Goal: Task Accomplishment & Management: Manage account settings

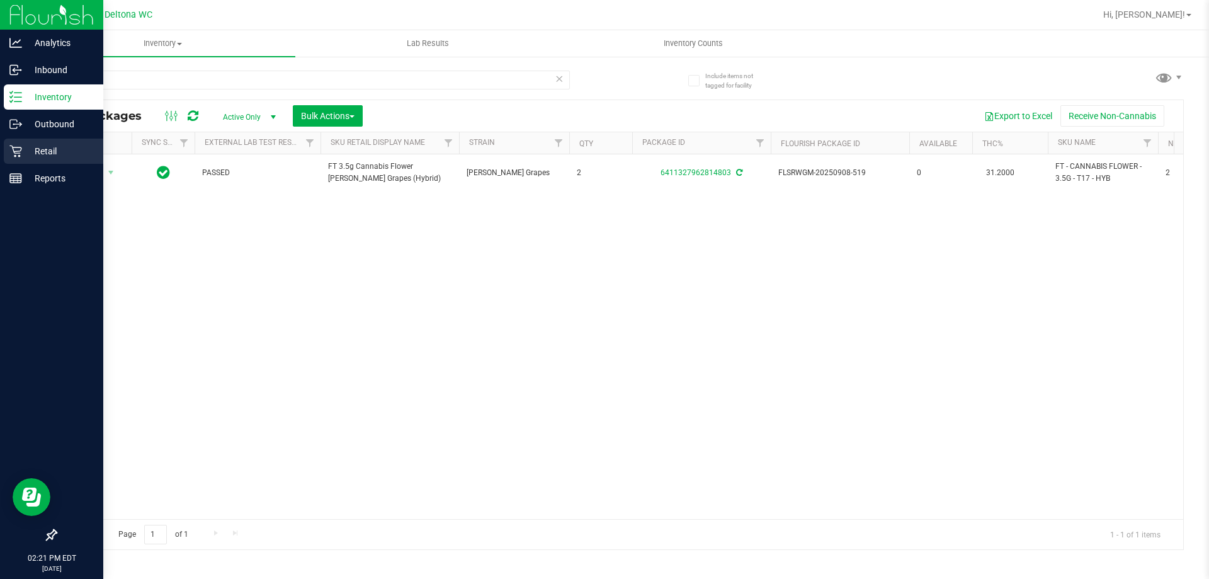
drag, startPoint x: 42, startPoint y: 156, endPoint x: 13, endPoint y: 154, distance: 28.4
click at [39, 156] on div "Include items not tagged for facility t17 All Packages Active Only Active Only …" at bounding box center [619, 247] width 1179 height 384
click at [13, 154] on icon at bounding box center [15, 151] width 13 height 13
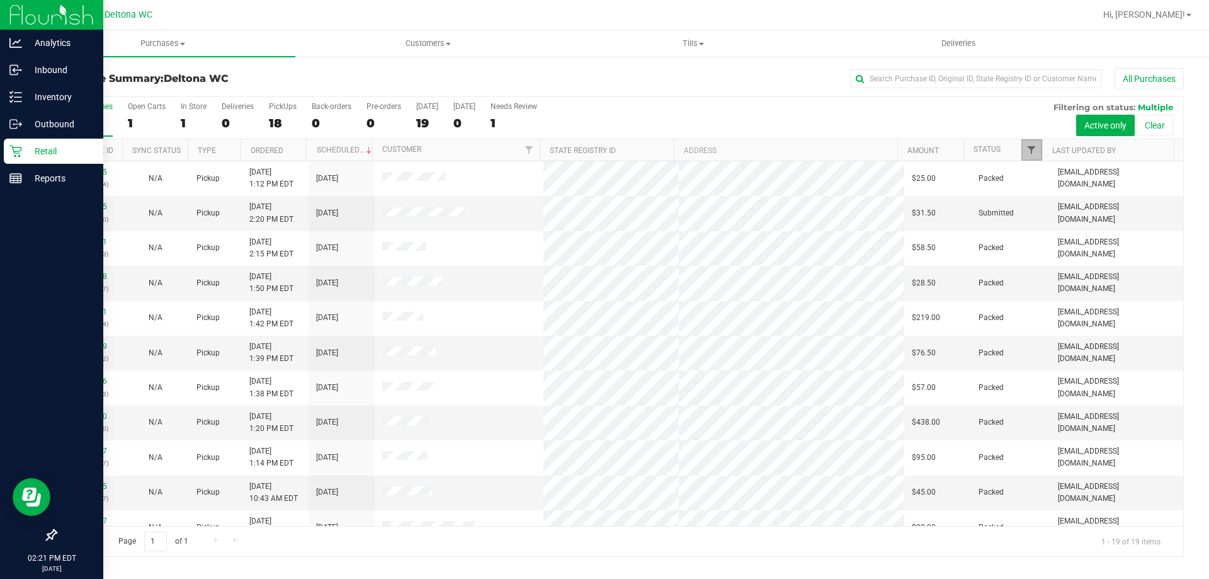
click at [1027, 145] on span "Filter" at bounding box center [1031, 150] width 10 height 10
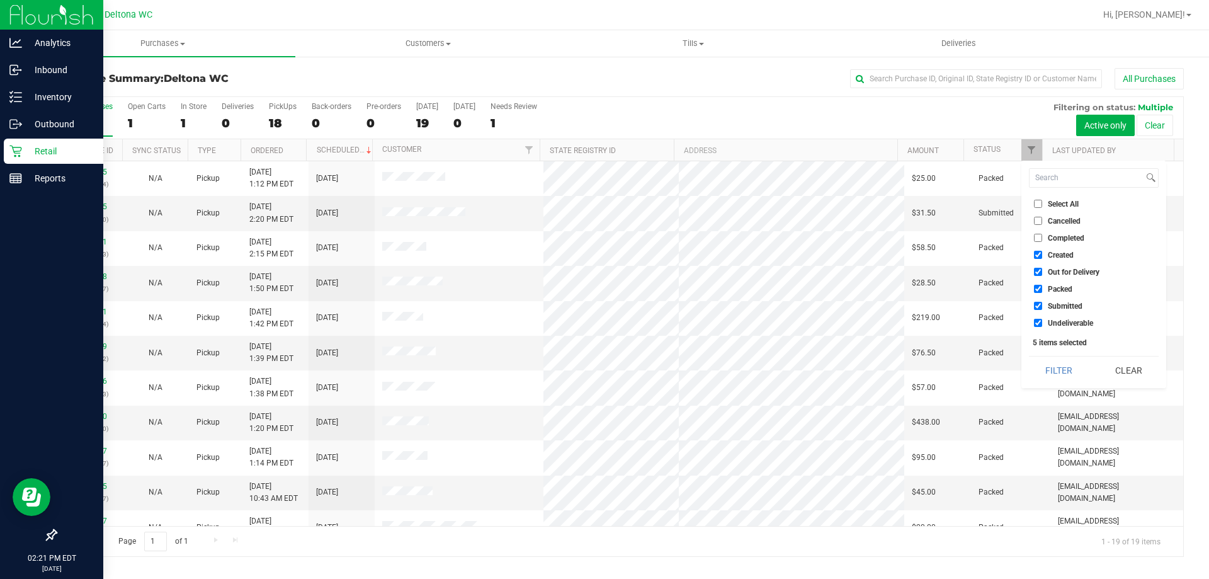
click at [1049, 202] on span "Select All" at bounding box center [1063, 204] width 31 height 8
click at [1042, 202] on input "Select All" at bounding box center [1038, 204] width 8 height 8
checkbox input "true"
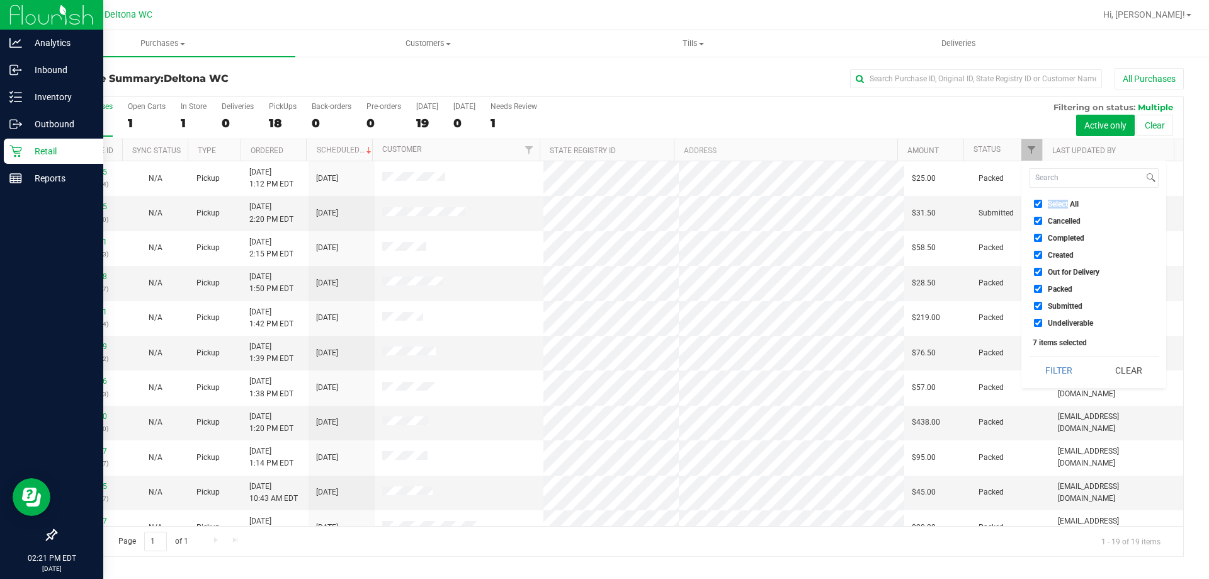
click at [1049, 202] on span "Select All" at bounding box center [1063, 204] width 31 height 8
click at [1042, 202] on input "Select All" at bounding box center [1038, 204] width 8 height 8
checkbox input "false"
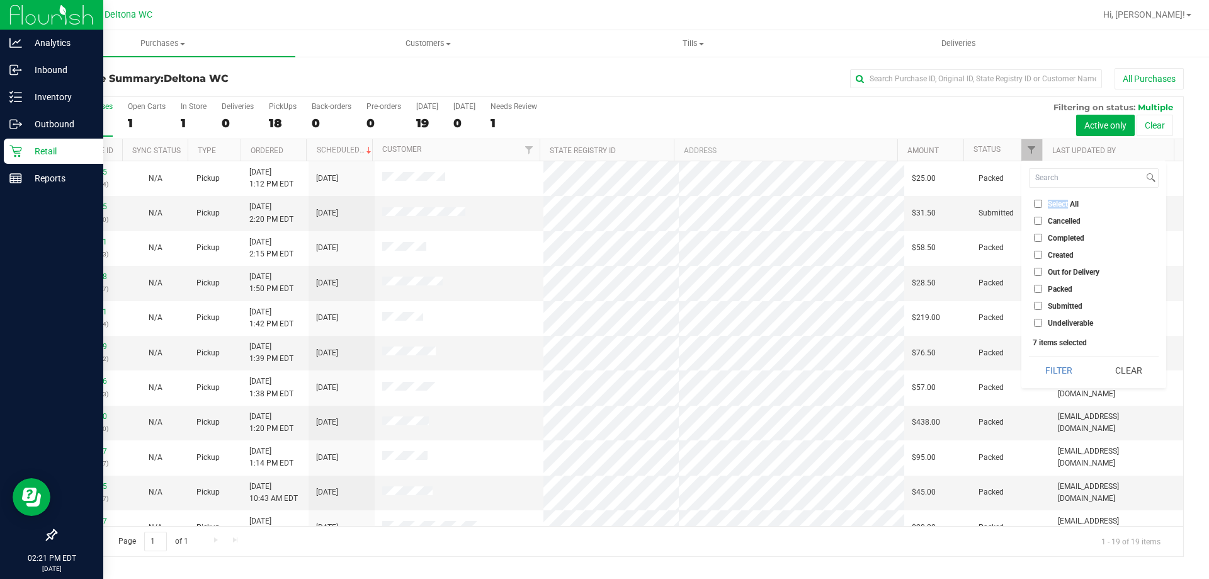
checkbox input "false"
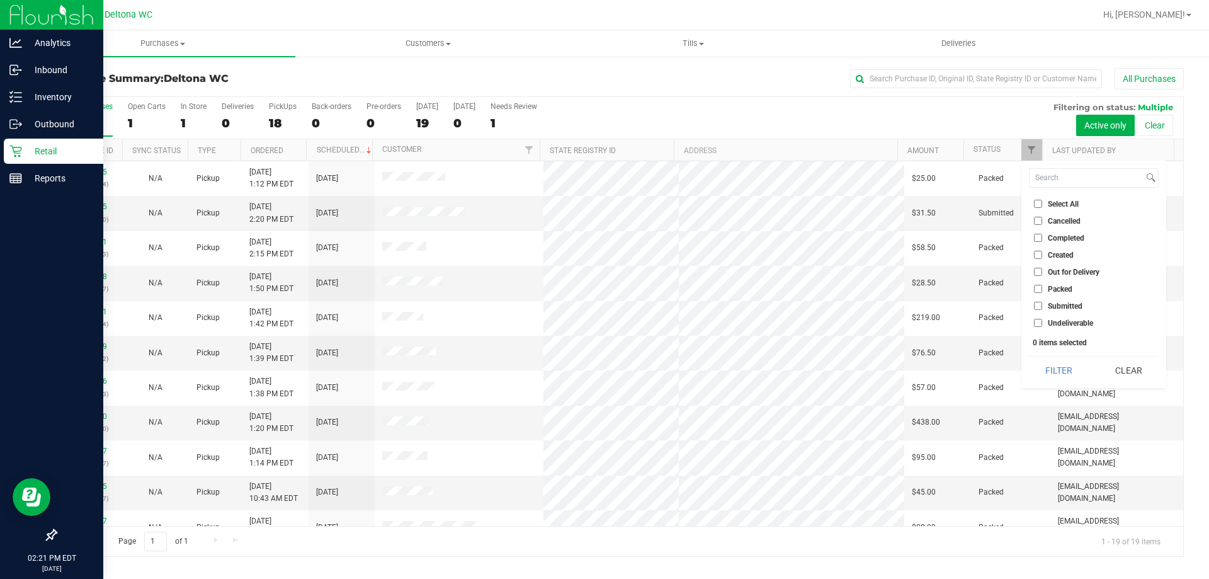
click at [1057, 302] on span "Submitted" at bounding box center [1065, 306] width 35 height 8
click at [1042, 302] on input "Submitted" at bounding box center [1038, 306] width 8 height 8
checkbox input "true"
click at [1048, 370] on button "Filter" at bounding box center [1059, 370] width 60 height 28
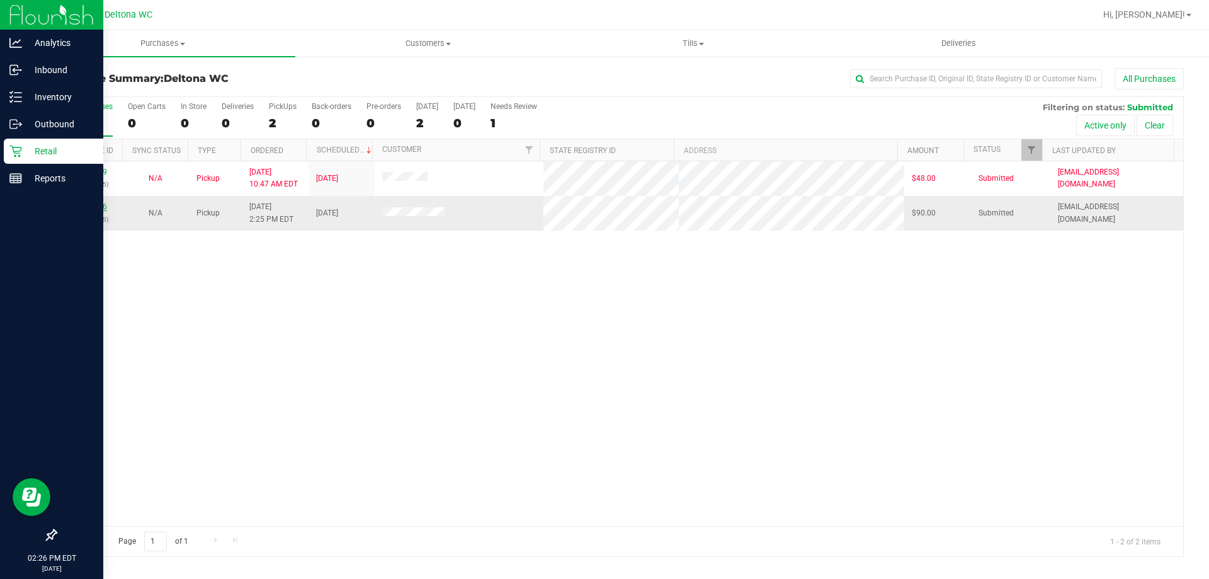
click at [81, 208] on link "11984856" at bounding box center [89, 206] width 35 height 9
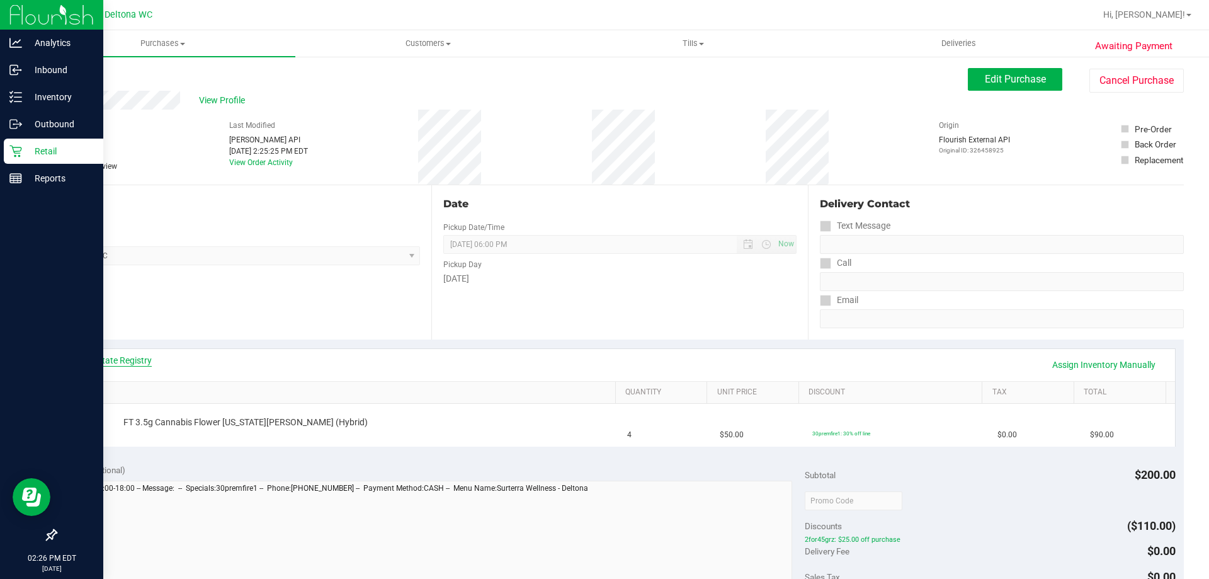
click at [141, 360] on link "View State Registry" at bounding box center [114, 360] width 76 height 13
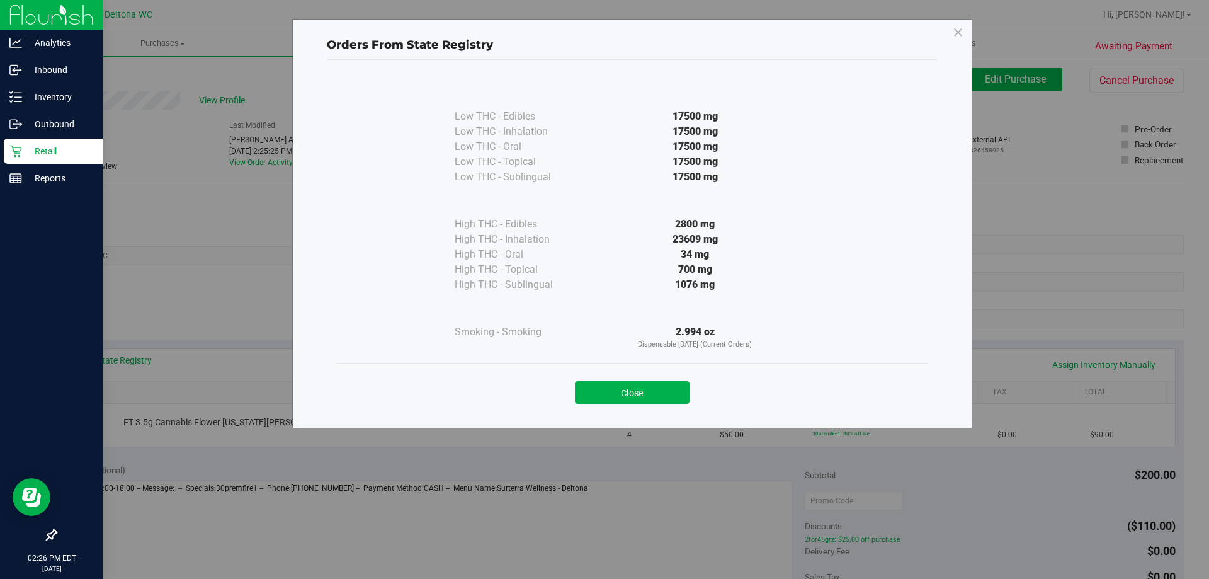
drag, startPoint x: 625, startPoint y: 396, endPoint x: 655, endPoint y: 380, distance: 34.4
click at [625, 395] on button "Close" at bounding box center [632, 392] width 115 height 23
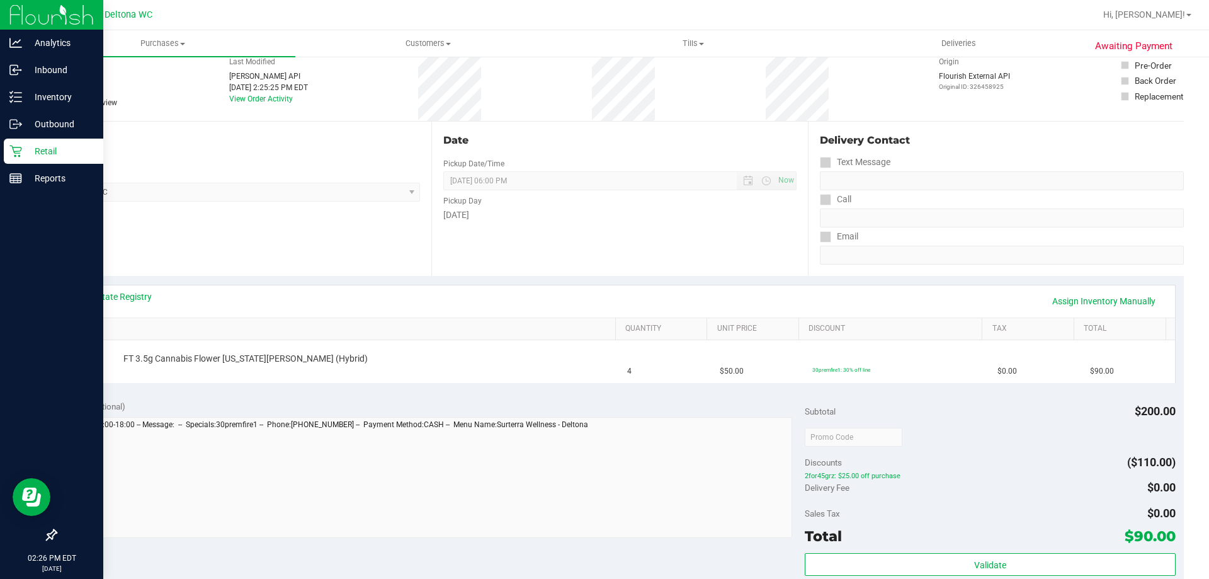
scroll to position [63, 0]
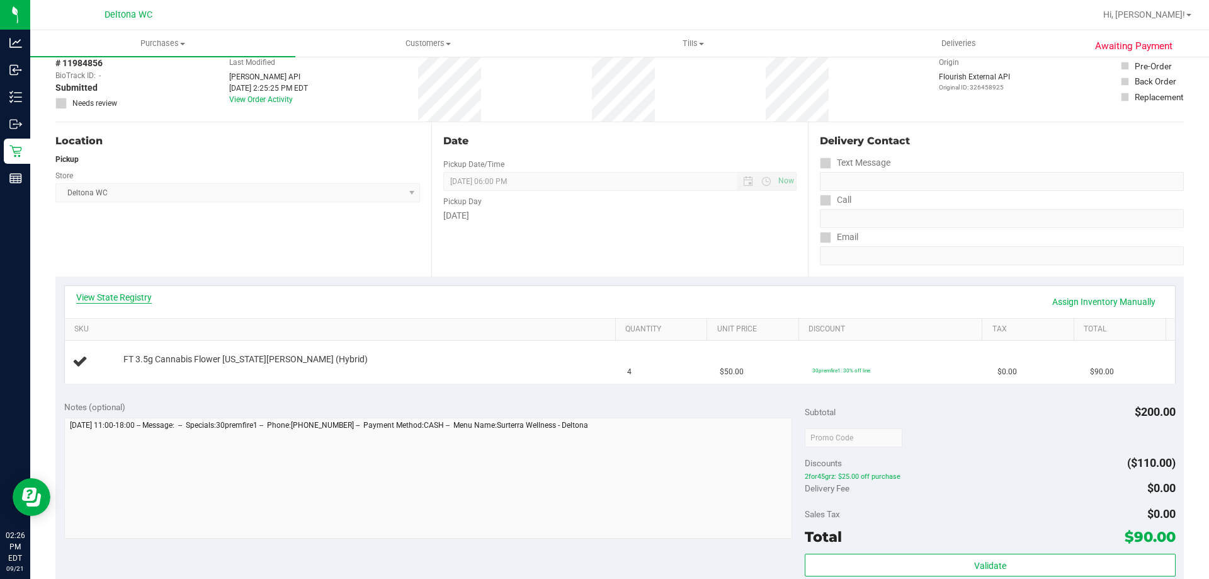
click at [143, 300] on link "View State Registry" at bounding box center [114, 297] width 76 height 13
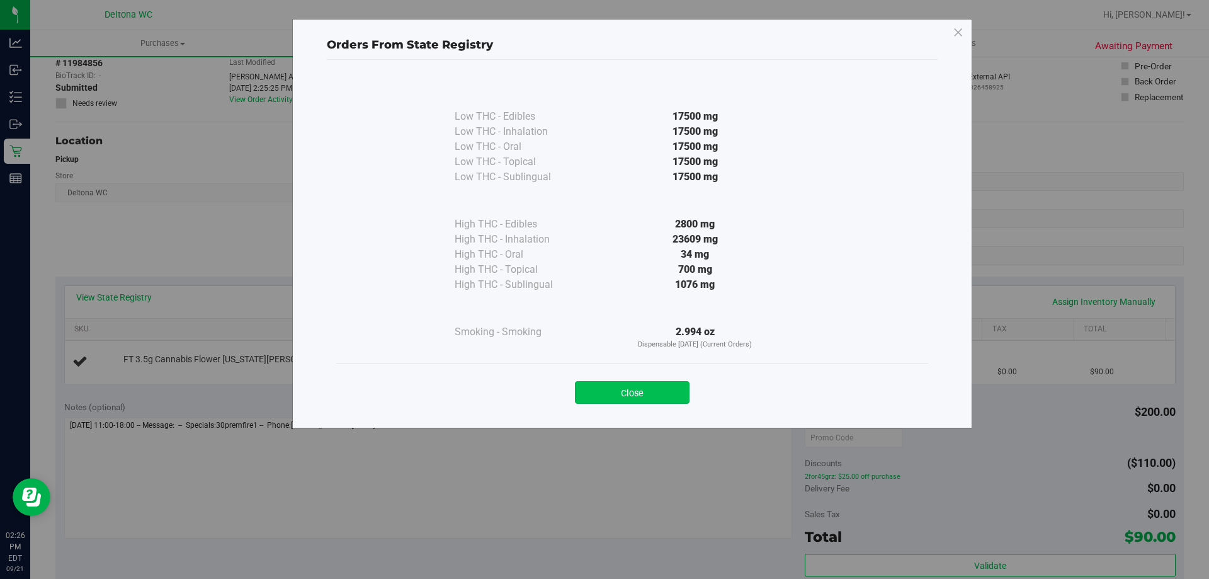
click at [575, 397] on button "Close" at bounding box center [632, 392] width 115 height 23
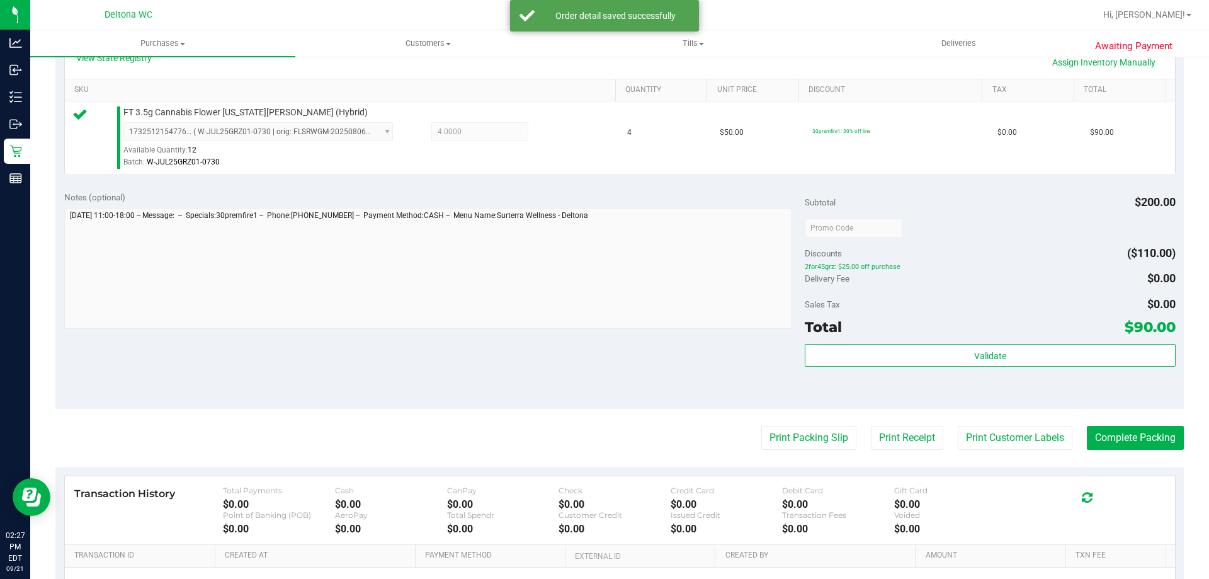
scroll to position [451, 0]
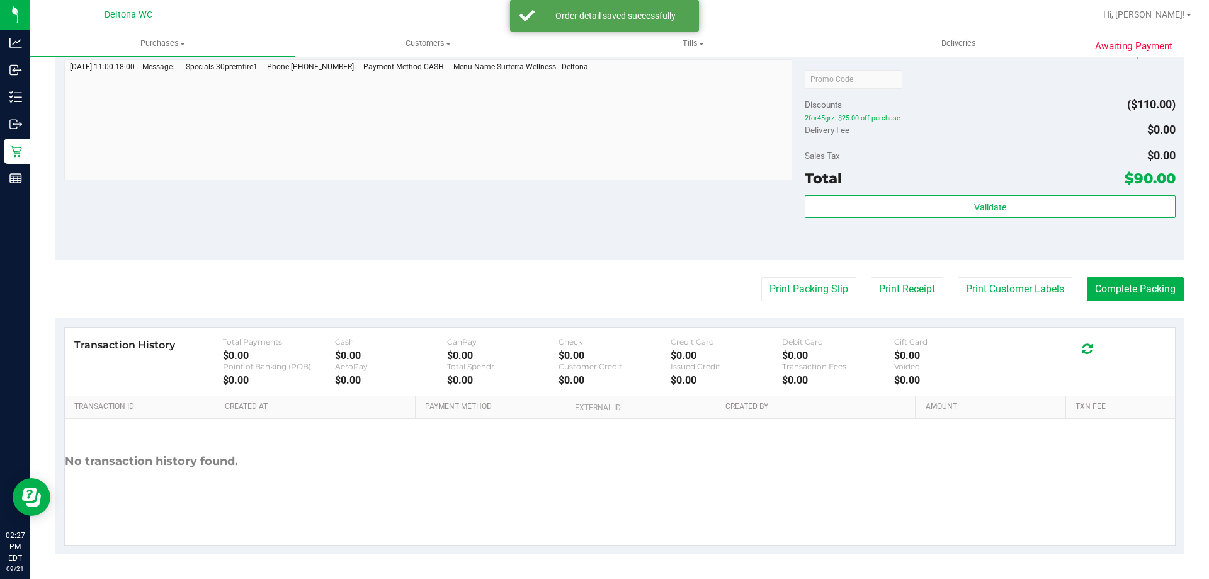
click at [970, 224] on div "Validate" at bounding box center [990, 223] width 370 height 57
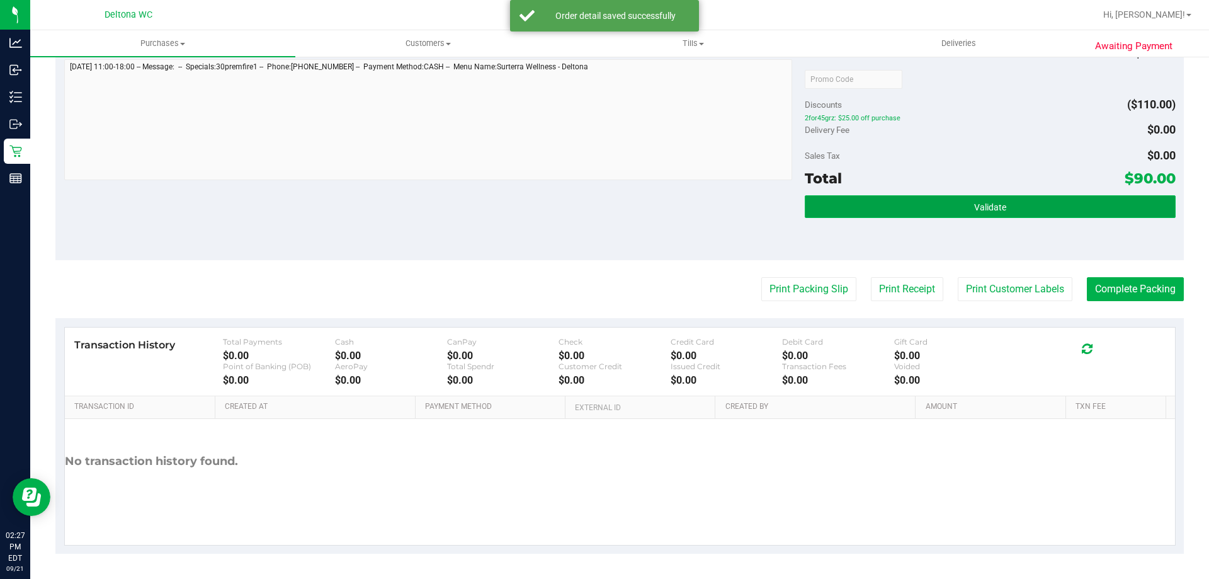
click at [977, 211] on button "Validate" at bounding box center [990, 206] width 370 height 23
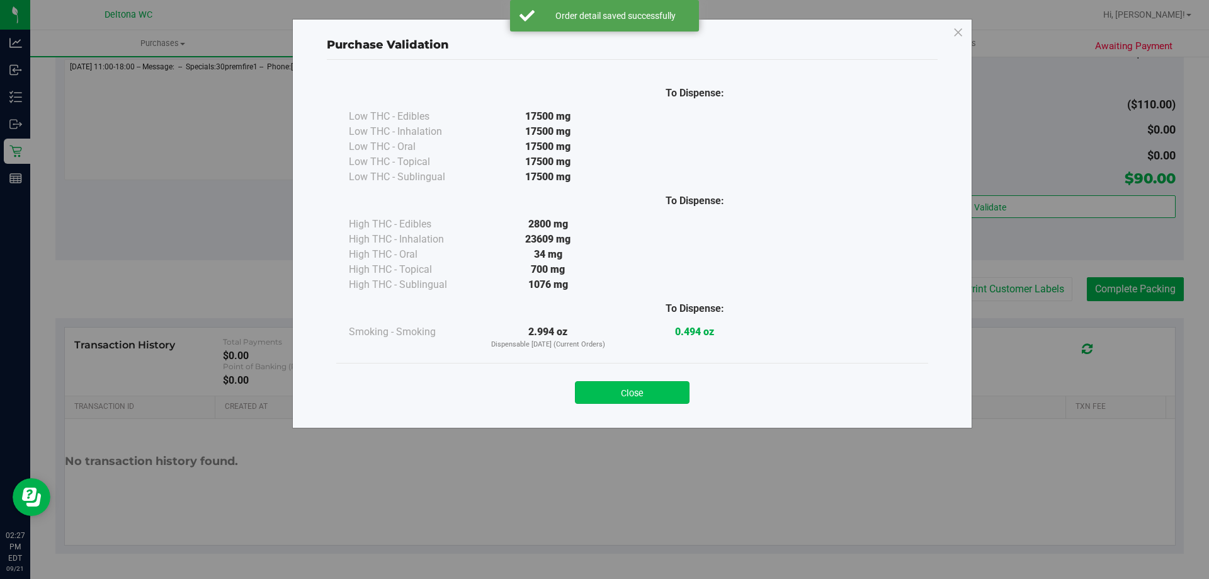
drag, startPoint x: 630, startPoint y: 380, endPoint x: 633, endPoint y: 388, distance: 9.4
click at [632, 388] on div "Close" at bounding box center [632, 388] width 573 height 31
drag, startPoint x: 633, startPoint y: 388, endPoint x: 724, endPoint y: 335, distance: 105.3
click at [649, 382] on button "Close" at bounding box center [632, 392] width 115 height 23
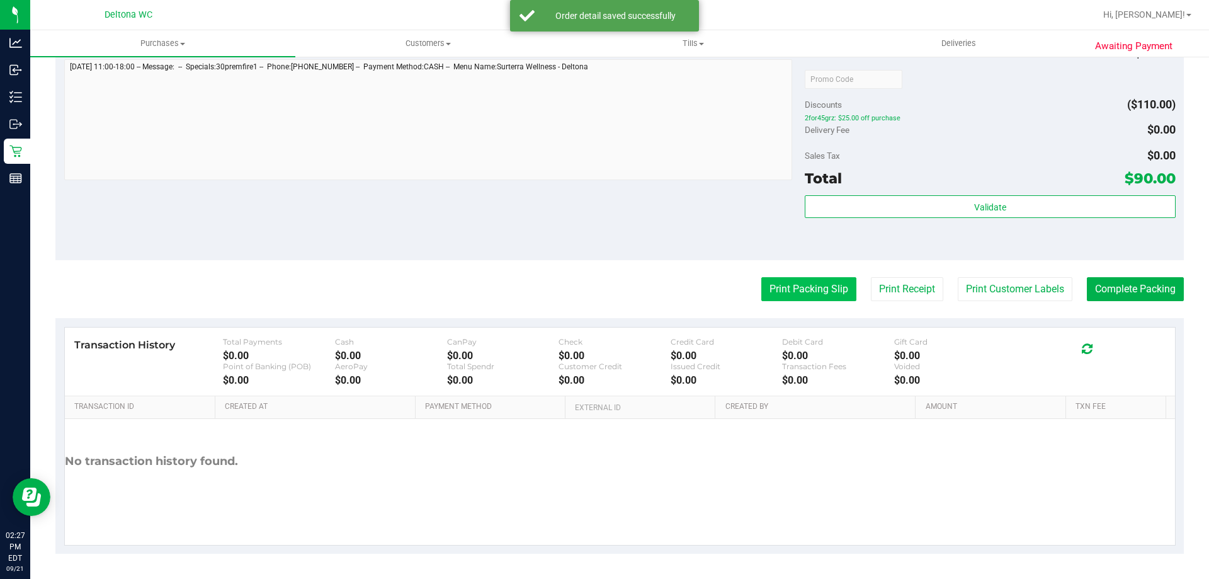
click at [769, 288] on button "Print Packing Slip" at bounding box center [808, 289] width 95 height 24
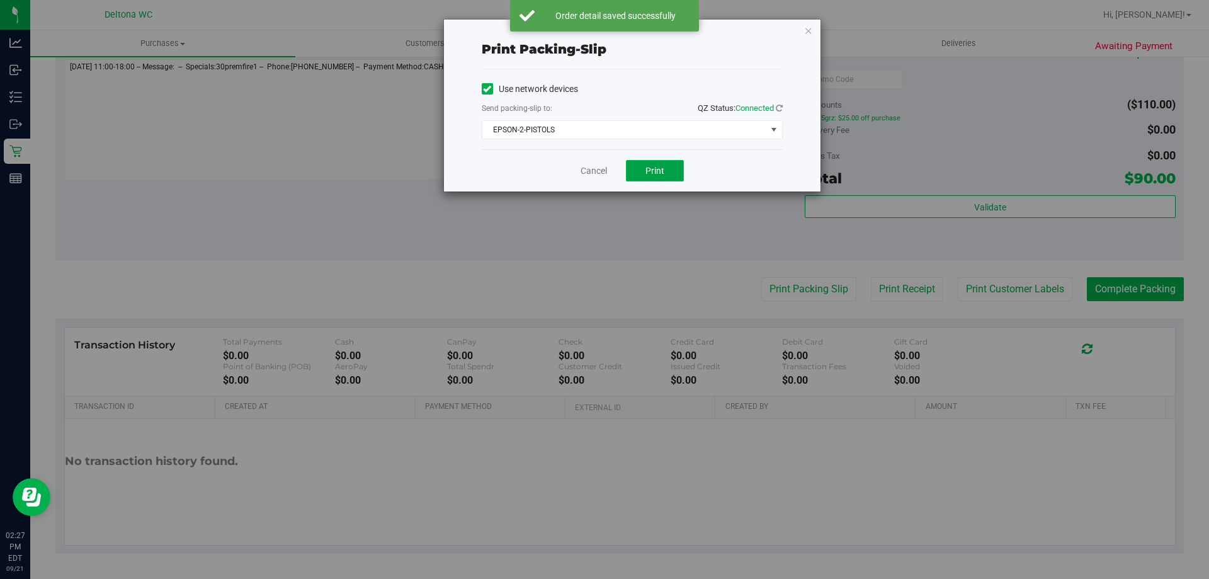
click at [651, 173] on span "Print" at bounding box center [654, 171] width 19 height 10
drag, startPoint x: 586, startPoint y: 130, endPoint x: 586, endPoint y: 160, distance: 29.6
click at [586, 132] on span "EPSON-2-PISTOLS" at bounding box center [624, 130] width 284 height 18
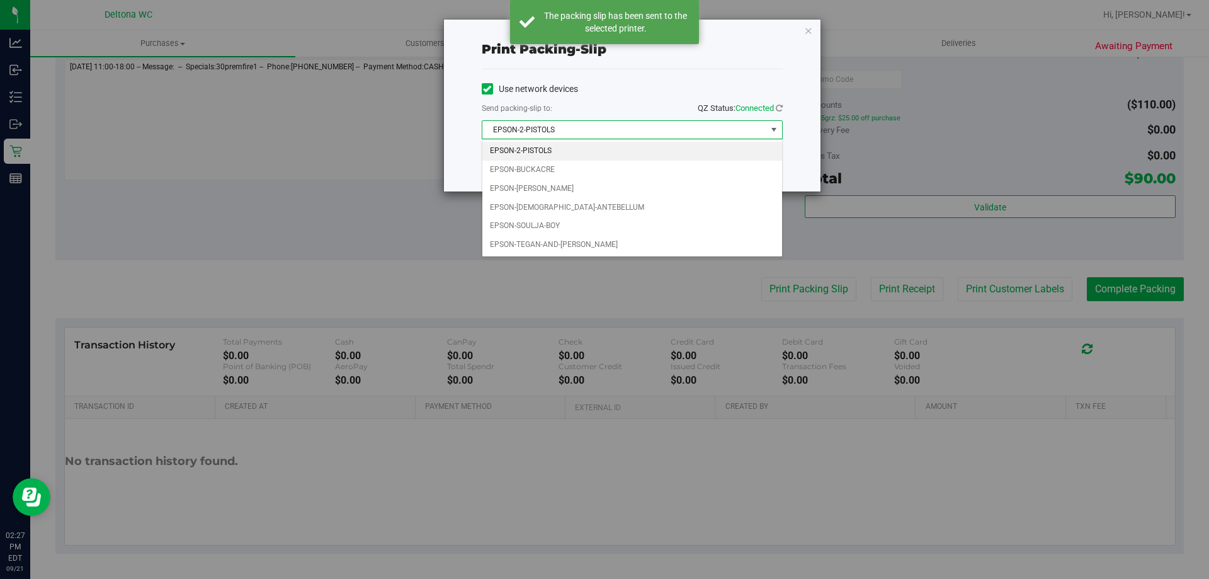
click at [590, 307] on div "Print packing-slip Use network devices Send packing-slip to: QZ Status: Connect…" at bounding box center [609, 289] width 1218 height 579
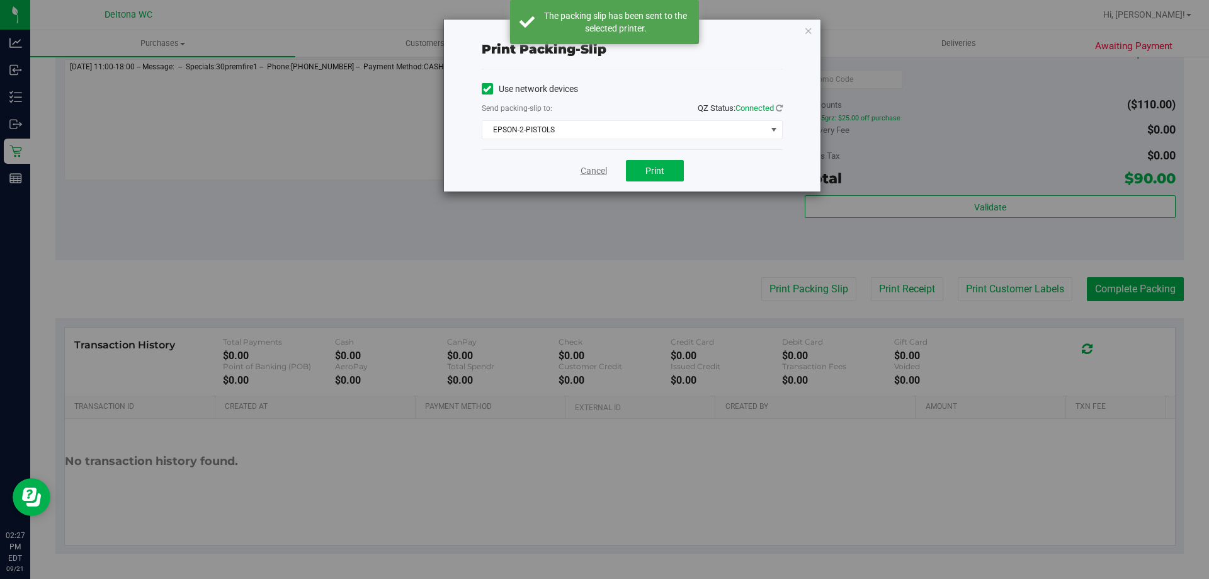
click at [594, 171] on link "Cancel" at bounding box center [594, 170] width 26 height 13
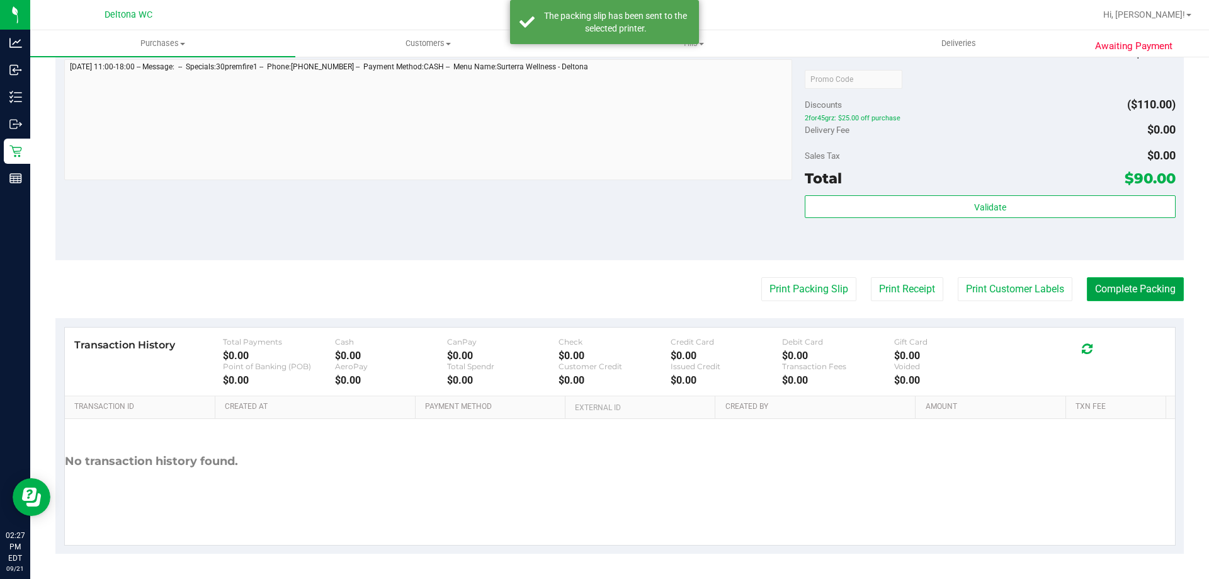
click at [1112, 293] on button "Complete Packing" at bounding box center [1135, 289] width 97 height 24
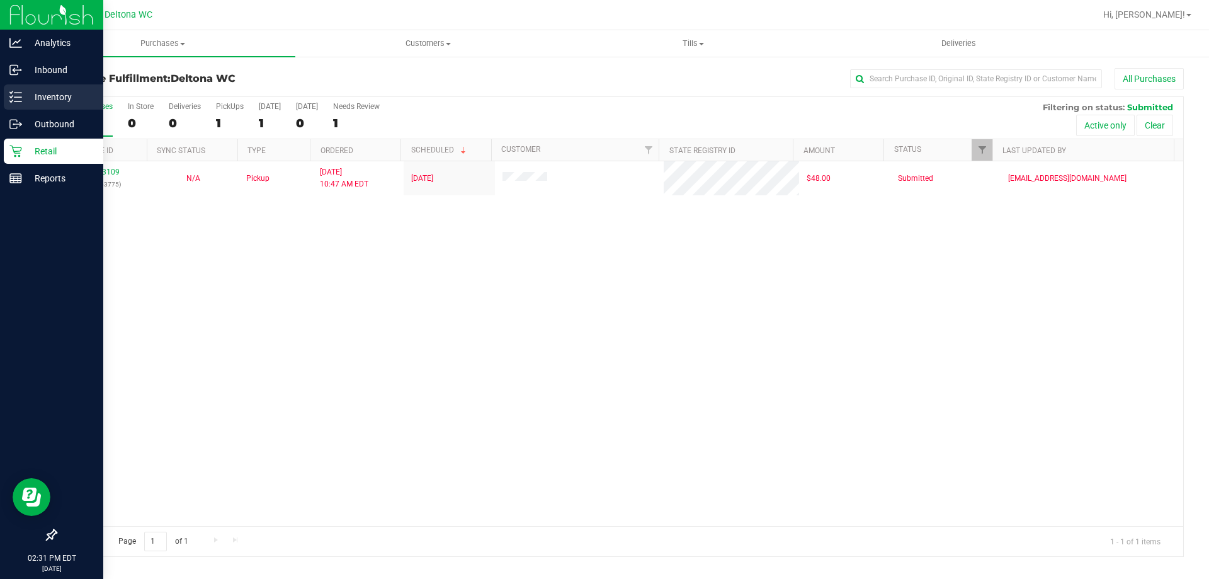
click at [50, 92] on p "Inventory" at bounding box center [60, 96] width 76 height 15
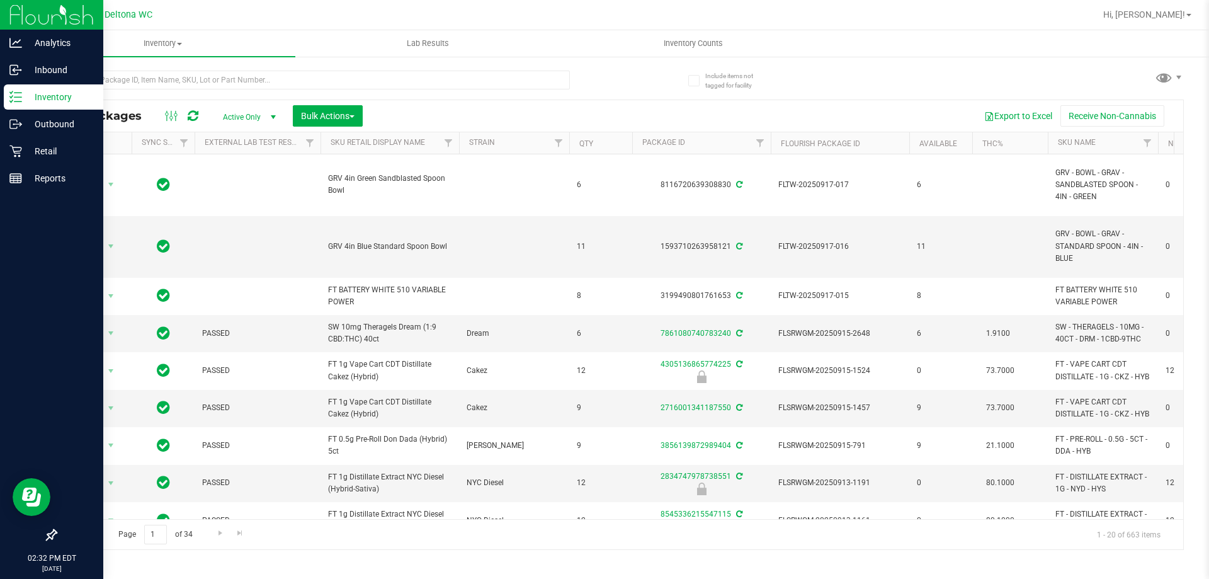
click at [470, 102] on div "All Packages Active Only Active Only Lab Samples Locked All External Internal B…" at bounding box center [619, 115] width 1127 height 31
click at [145, 84] on input "text" at bounding box center [312, 80] width 514 height 19
type input "aml"
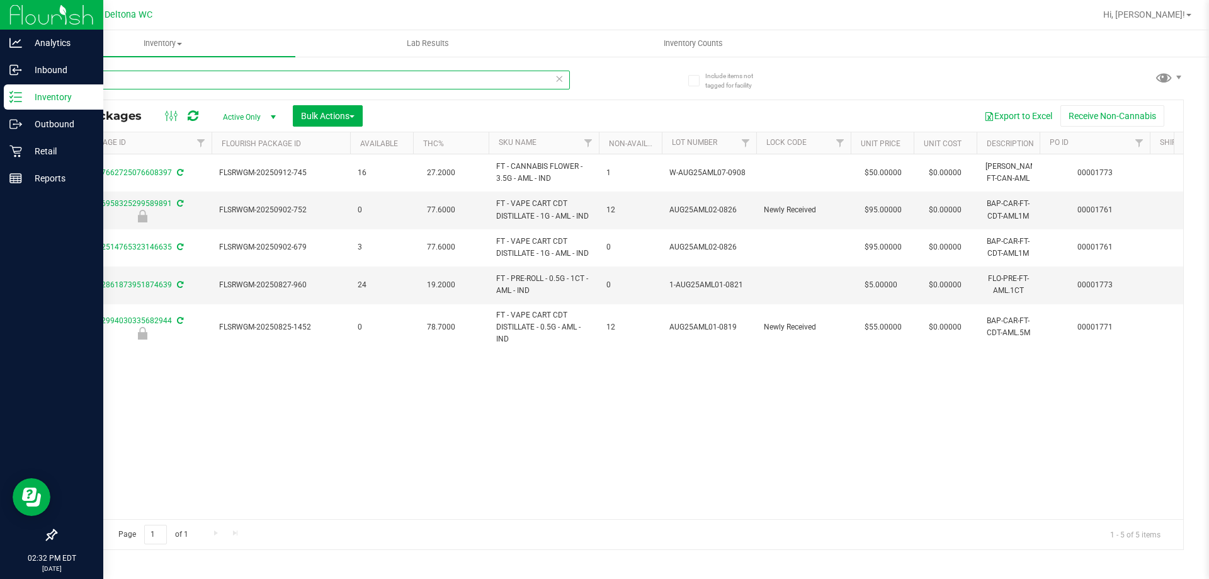
scroll to position [0, 618]
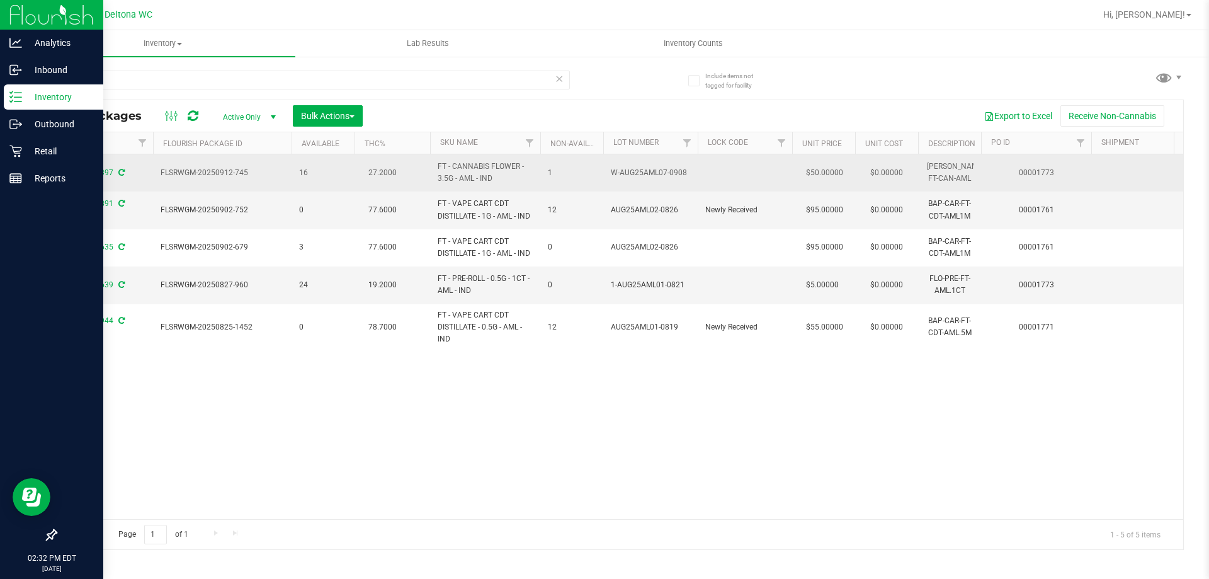
drag, startPoint x: 683, startPoint y: 169, endPoint x: 598, endPoint y: 176, distance: 85.9
click at [598, 176] on tr "Action Action Adjust qty Create package Edit attributes Global inventory Locate…" at bounding box center [499, 172] width 2122 height 37
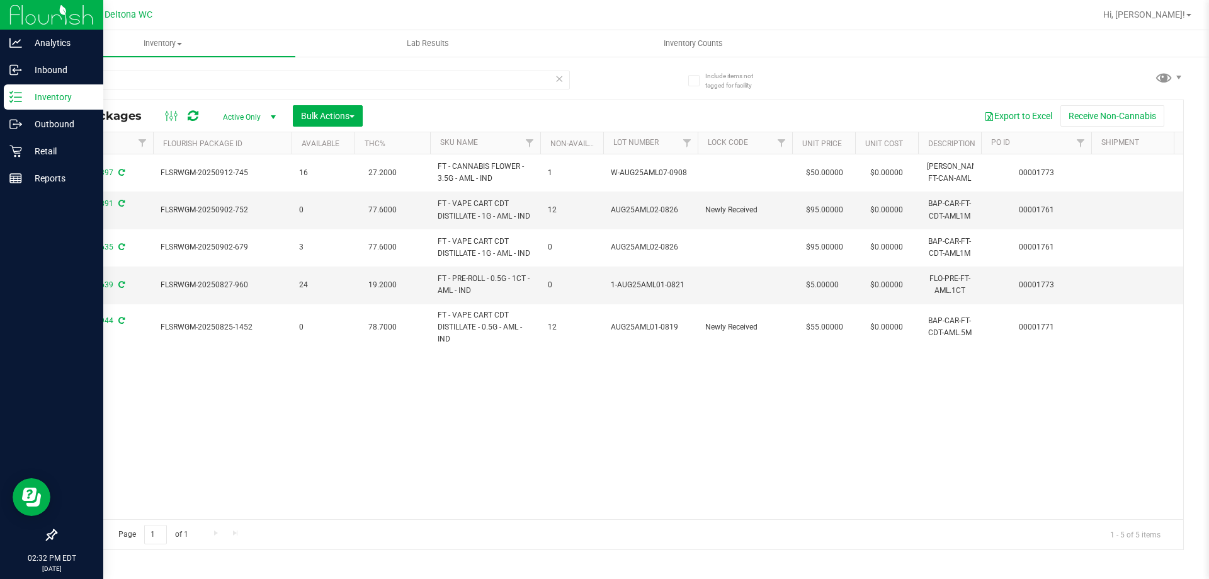
copy tr "W-AUG25AML07-0908"
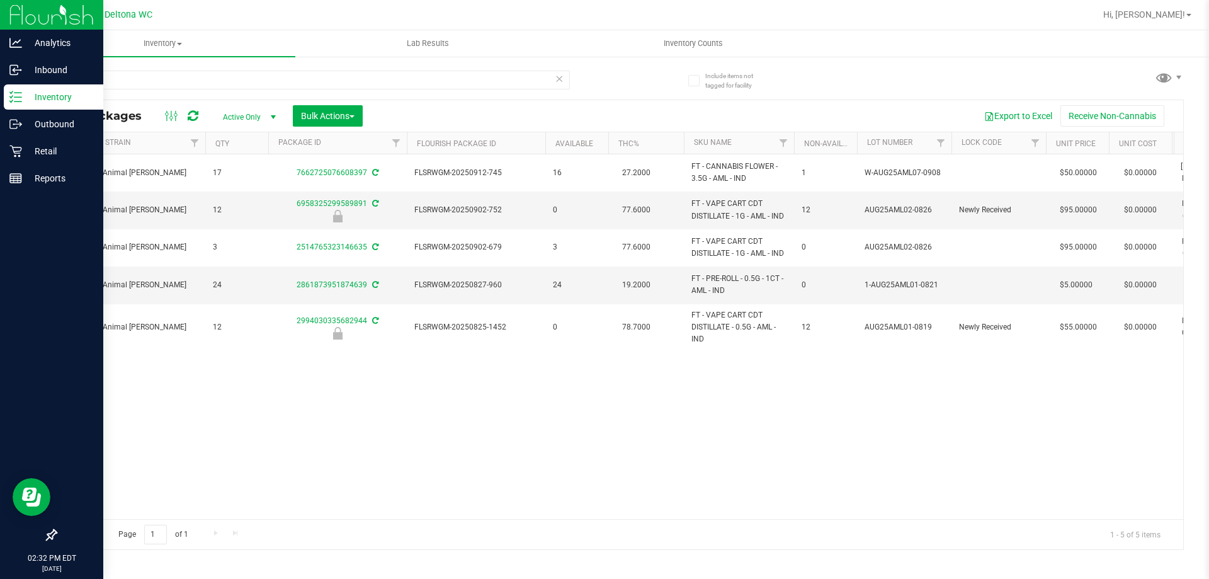
scroll to position [0, 0]
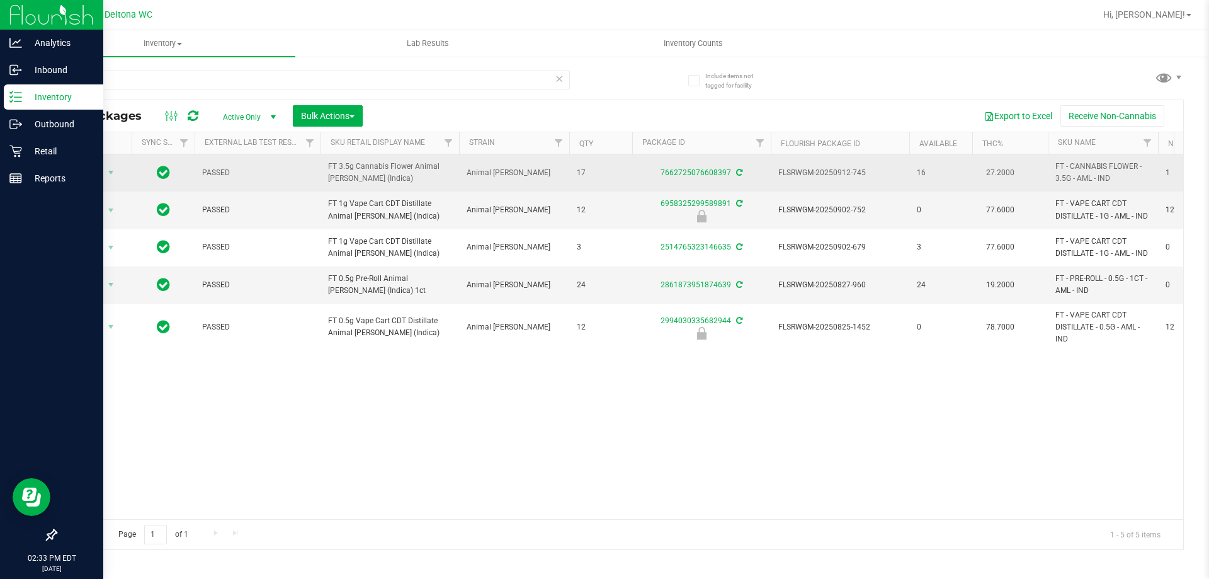
drag, startPoint x: 381, startPoint y: 181, endPoint x: 314, endPoint y: 168, distance: 68.7
click at [314, 168] on tr "Action Action Adjust qty Create package Edit attributes Global inventory Locate…" at bounding box center [1117, 172] width 2122 height 37
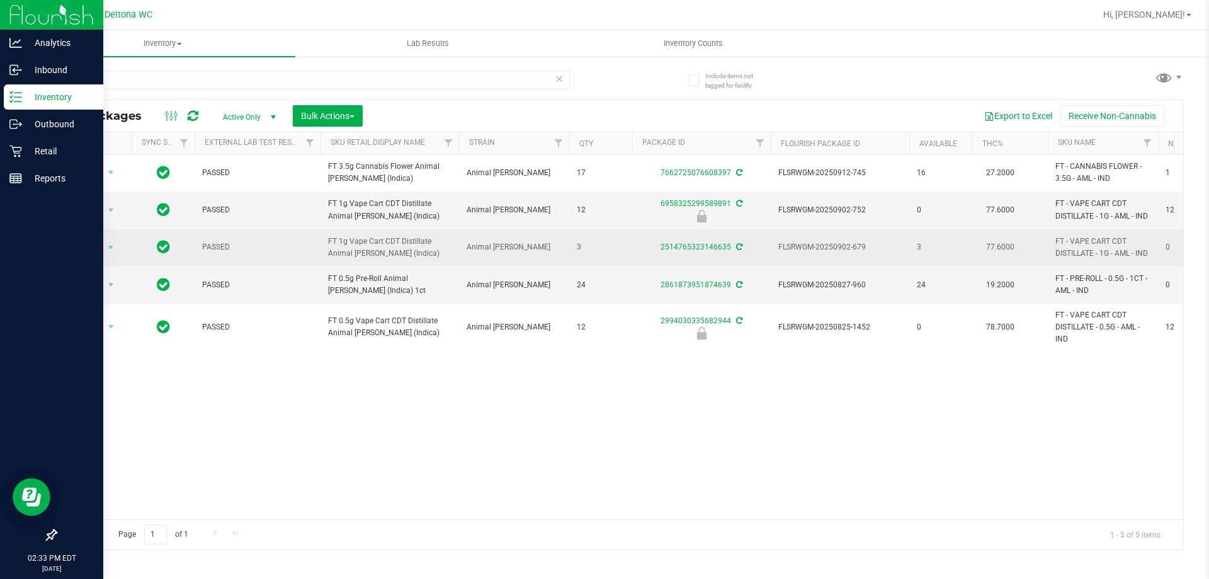
copy tr "FT 3.5g Cannabis Flower Animal [PERSON_NAME] (Indica)"
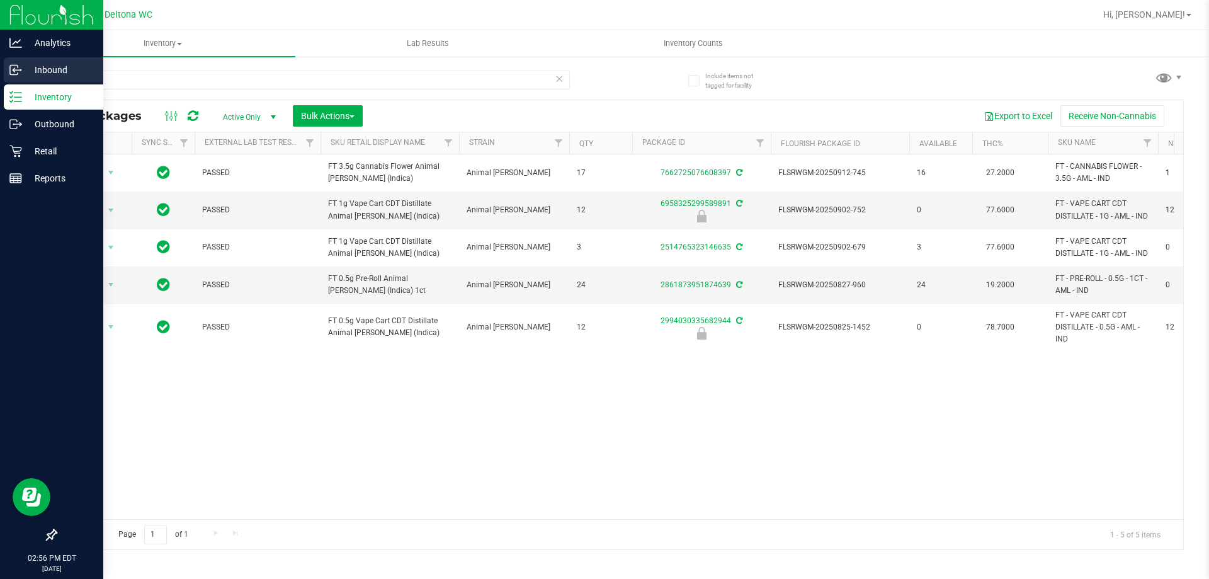
click at [30, 64] on p "Inbound" at bounding box center [60, 69] width 76 height 15
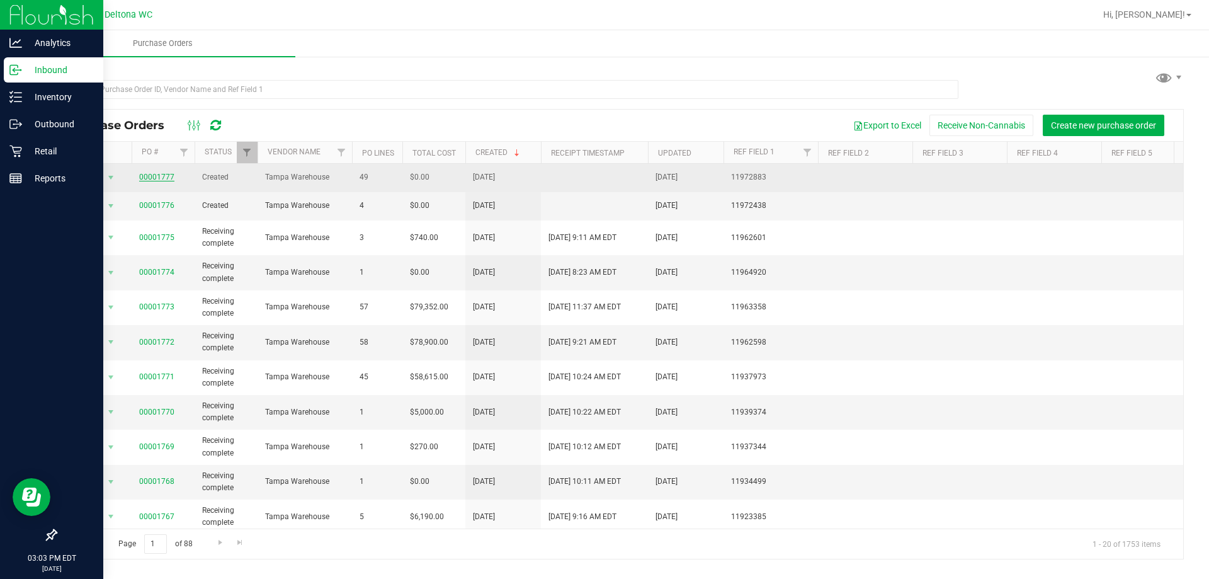
click at [158, 179] on link "00001777" at bounding box center [156, 177] width 35 height 9
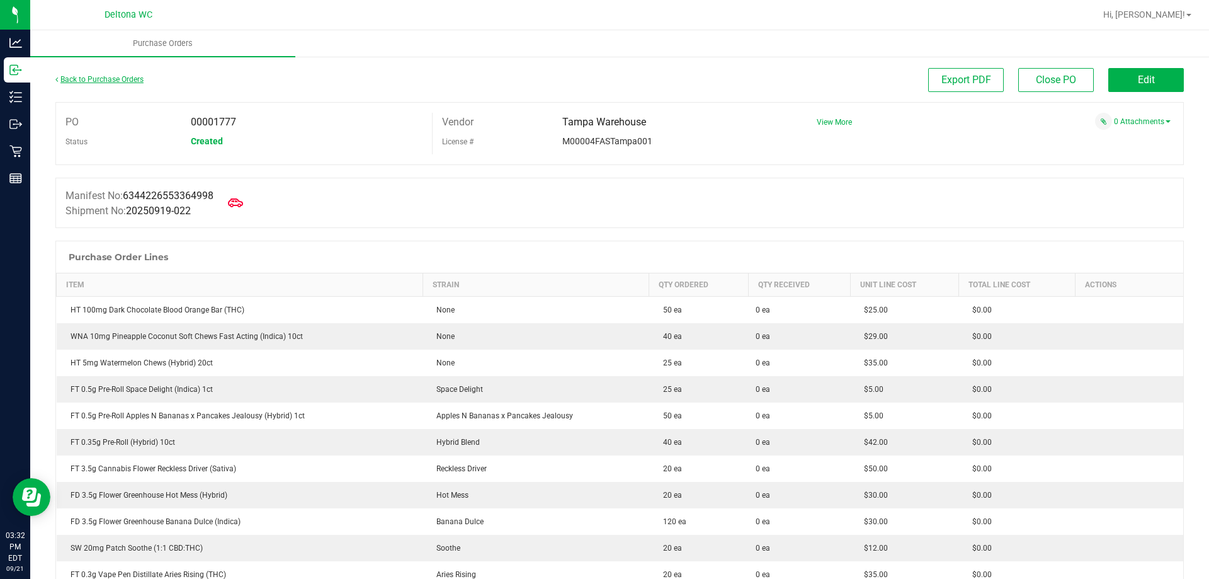
click at [93, 80] on link "Back to Purchase Orders" at bounding box center [99, 79] width 88 height 9
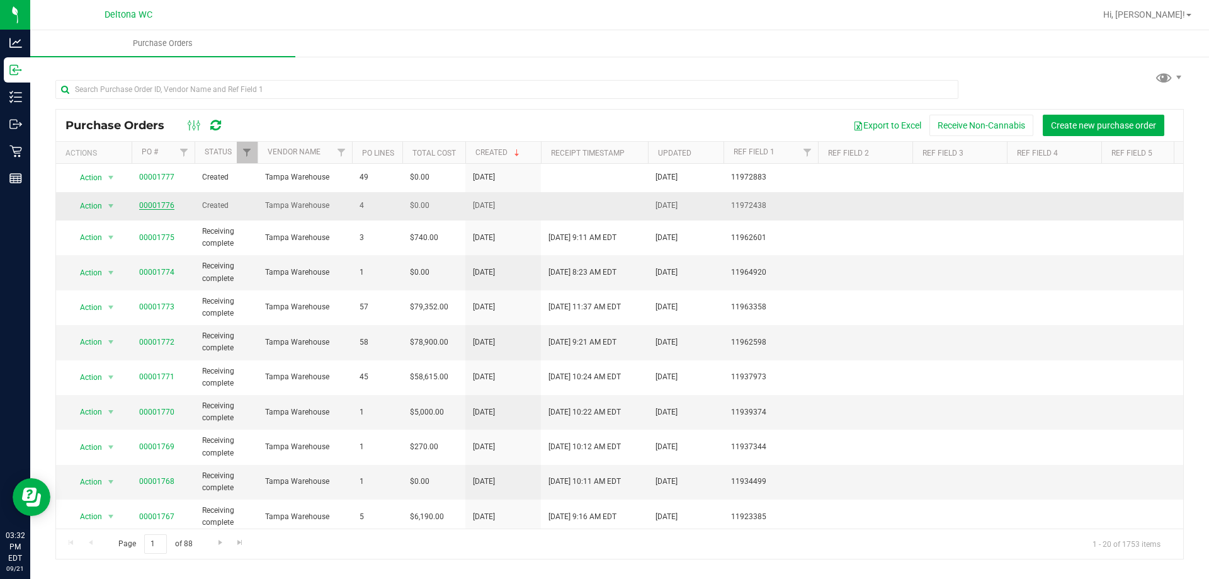
click at [142, 204] on link "00001776" at bounding box center [156, 205] width 35 height 9
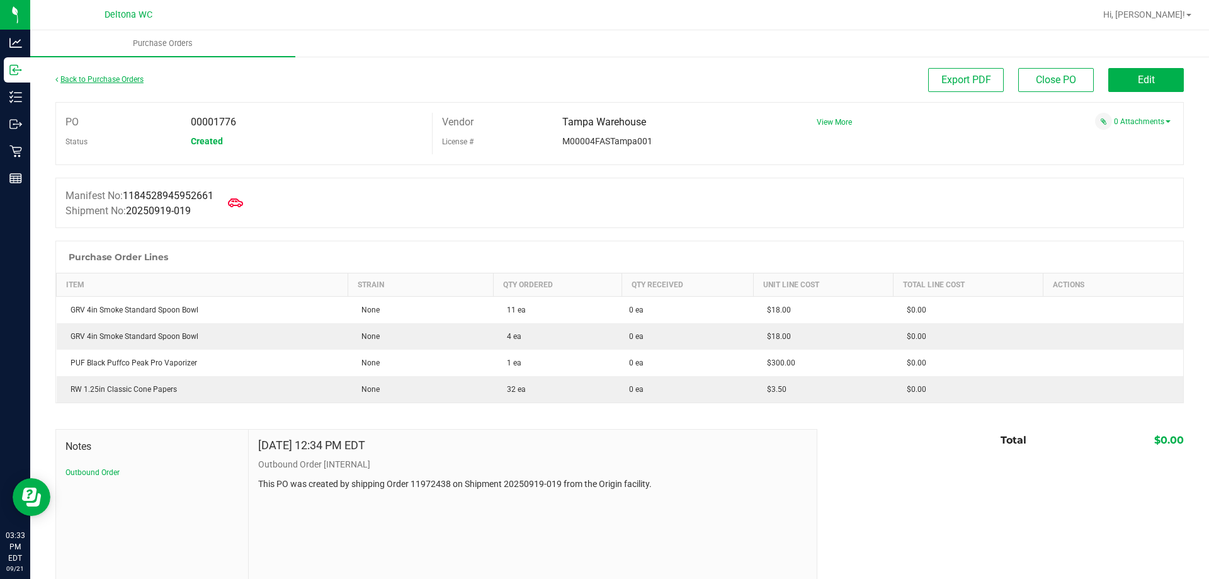
click at [77, 80] on link "Back to Purchase Orders" at bounding box center [99, 79] width 88 height 9
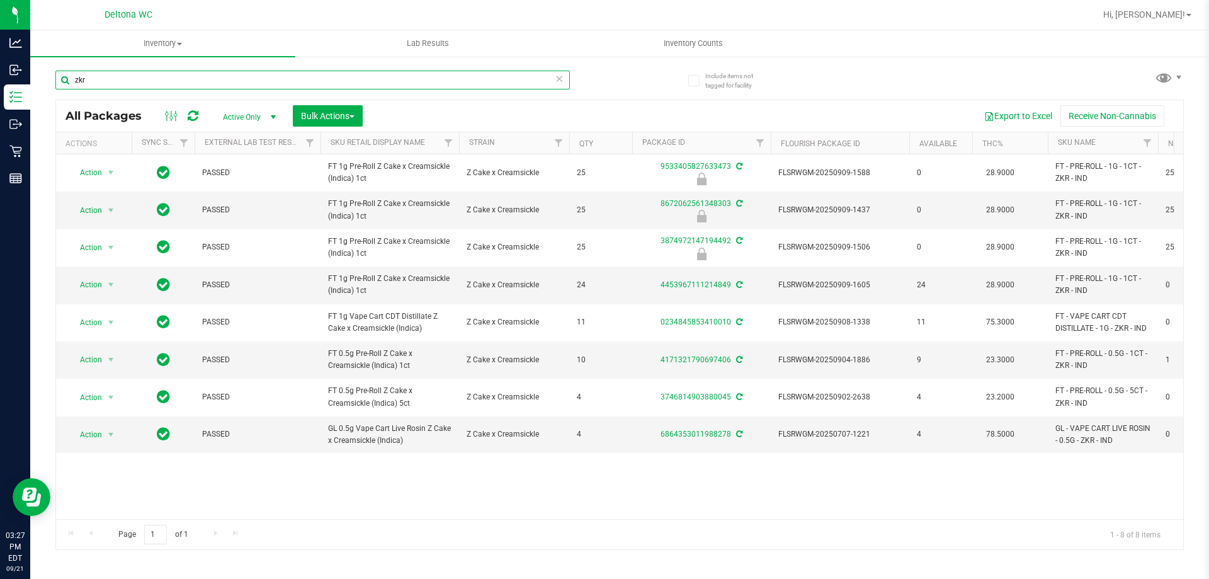
click at [233, 77] on input "zkr" at bounding box center [312, 80] width 514 height 19
click at [234, 77] on input "zkr" at bounding box center [312, 80] width 514 height 19
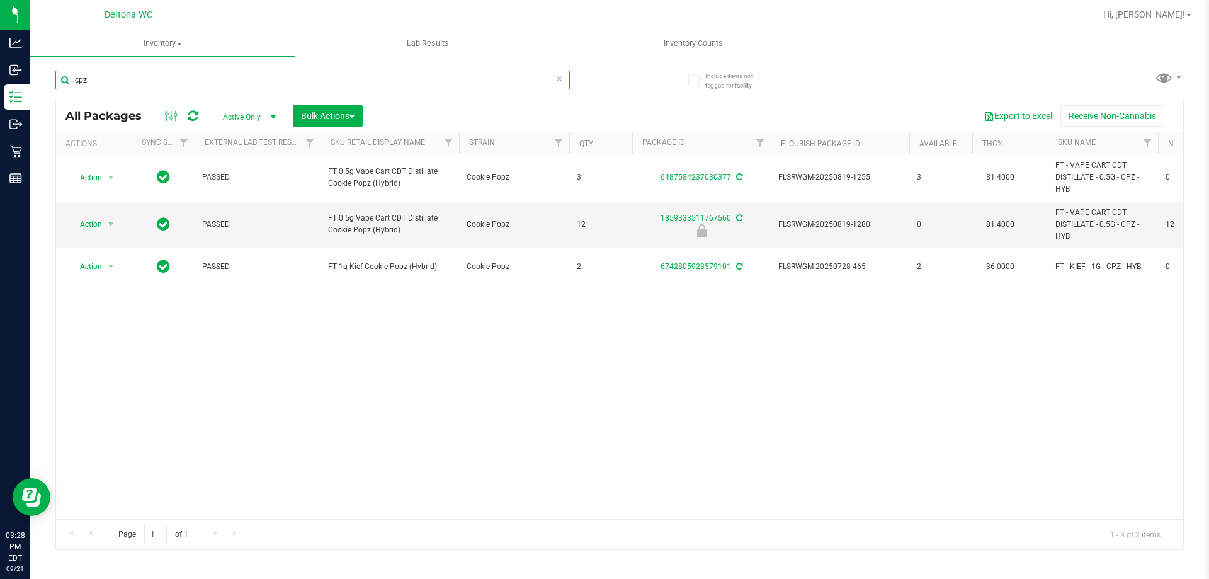
click at [179, 77] on input "cpz" at bounding box center [312, 80] width 514 height 19
type input "mfu"
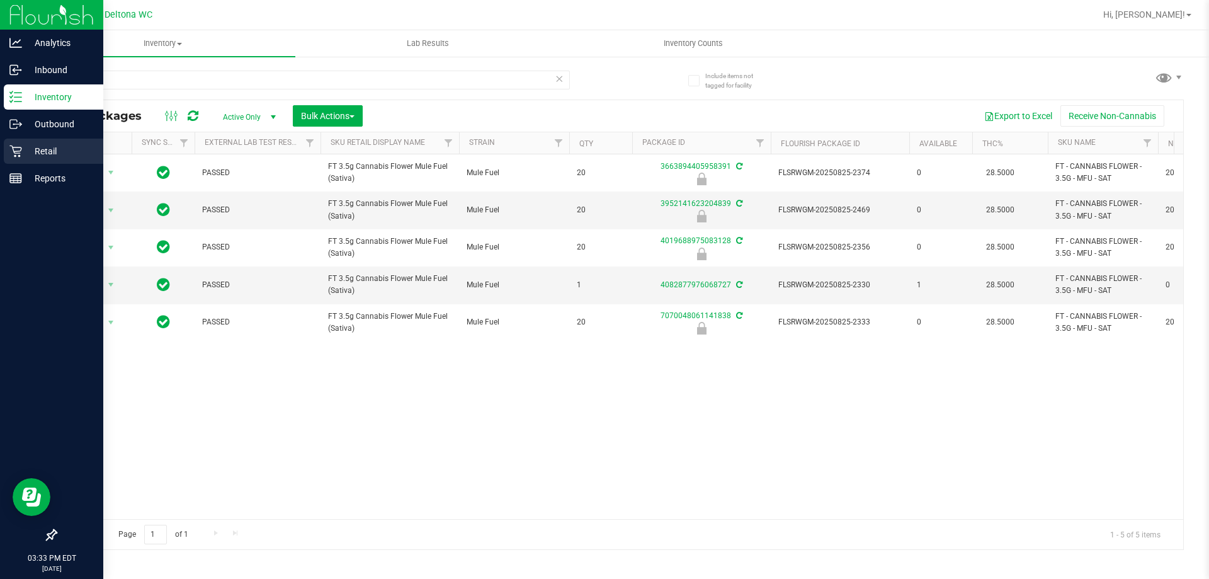
click at [8, 150] on div "Retail" at bounding box center [53, 151] width 99 height 25
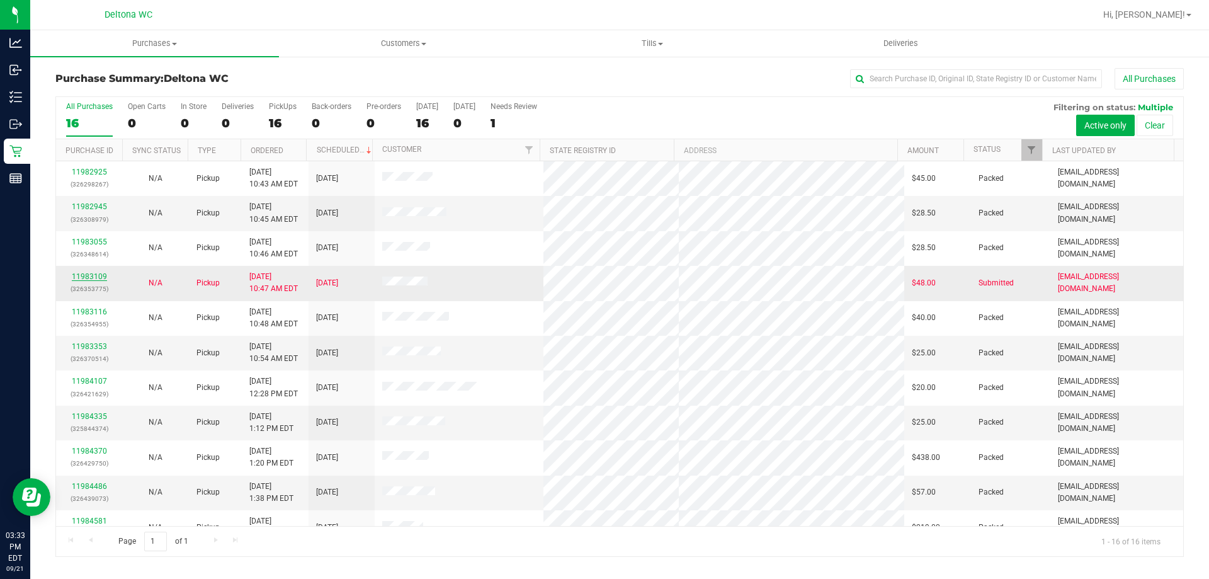
click at [88, 279] on div "11983109 (326353775)" at bounding box center [89, 283] width 51 height 24
click at [89, 278] on link "11983109" at bounding box center [89, 276] width 35 height 9
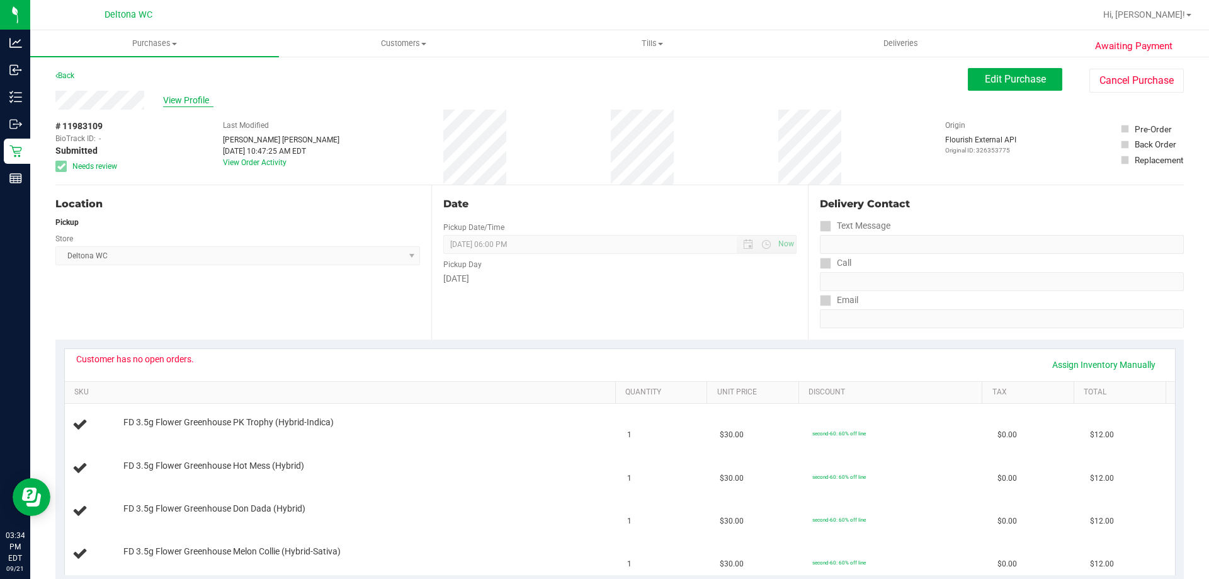
click at [204, 103] on span "View Profile" at bounding box center [188, 100] width 50 height 13
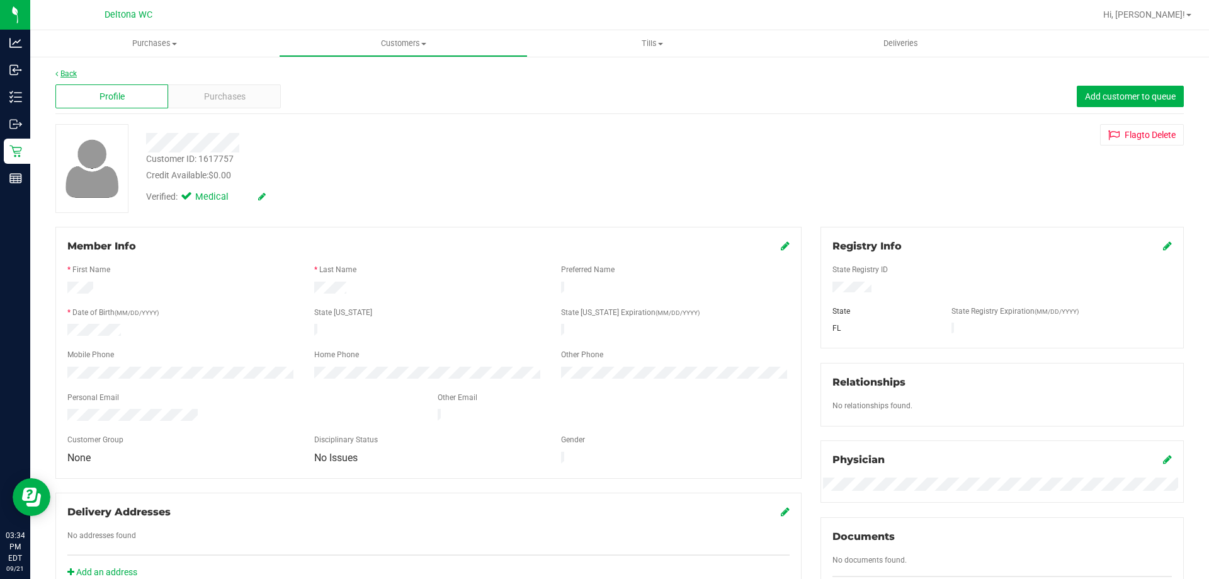
click at [71, 71] on link "Back" at bounding box center [65, 73] width 21 height 9
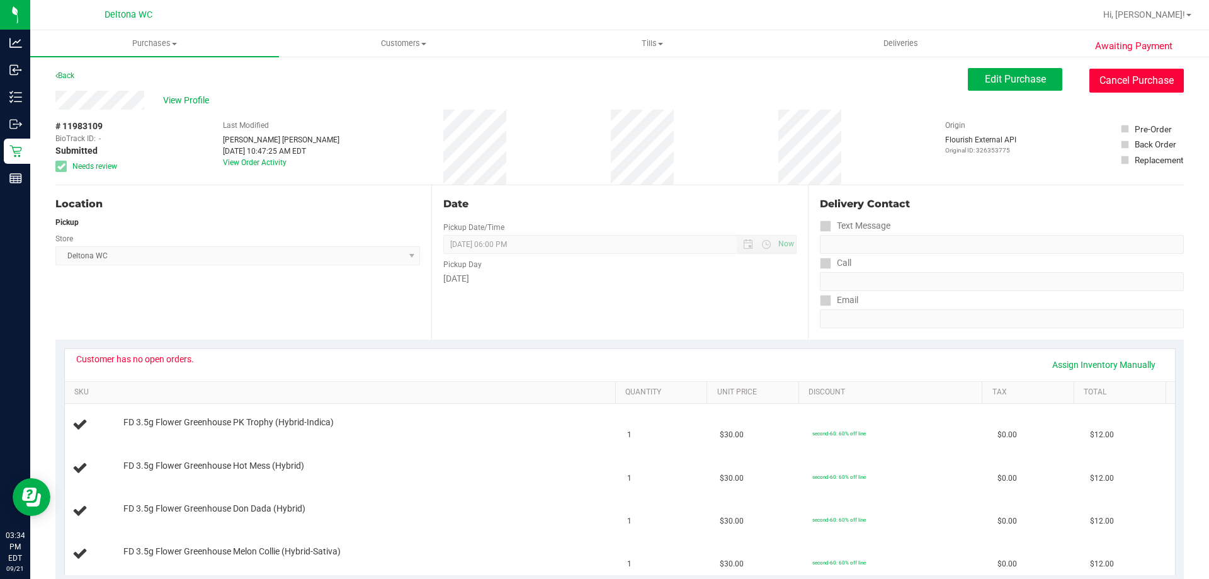
click at [1135, 81] on button "Cancel Purchase" at bounding box center [1136, 81] width 94 height 24
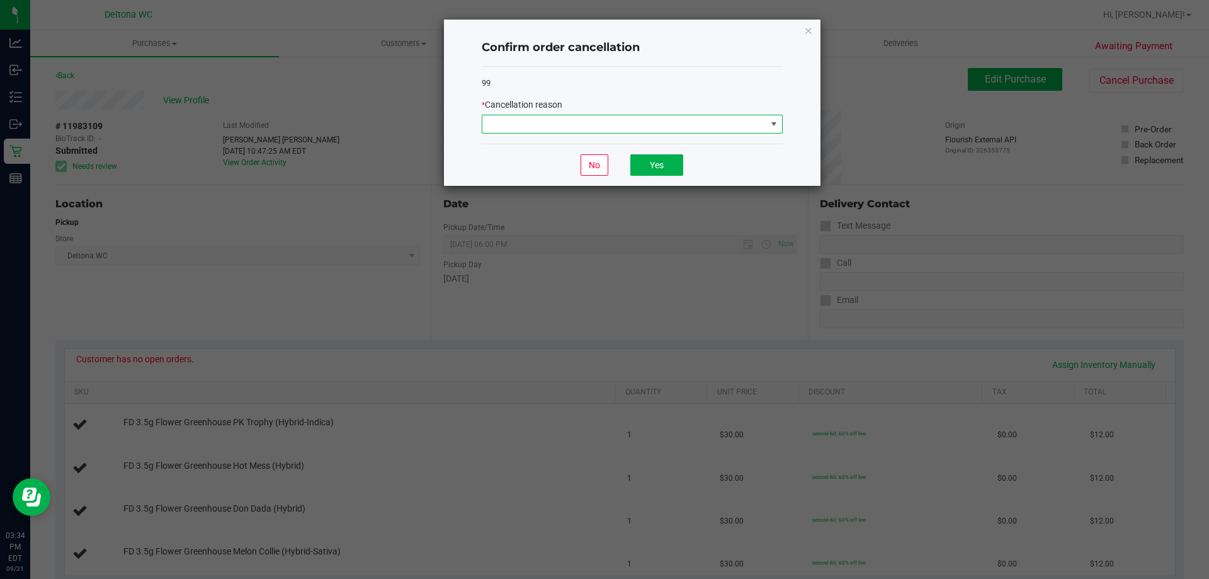
click at [684, 128] on span at bounding box center [624, 124] width 284 height 18
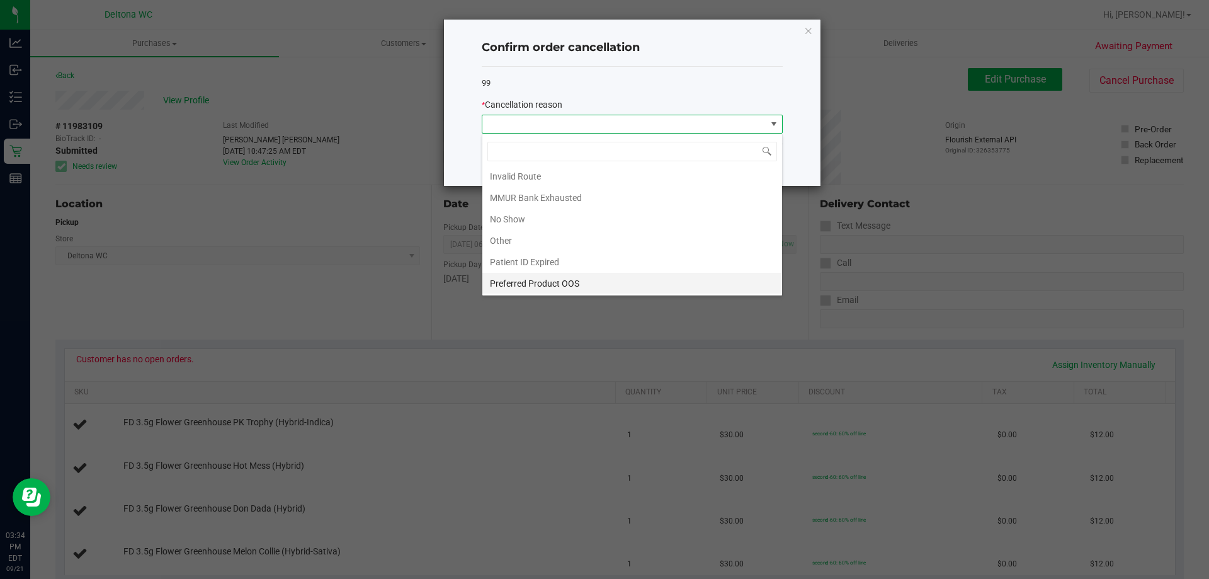
scroll to position [67, 0]
click at [580, 241] on li "Other" at bounding box center [632, 239] width 300 height 21
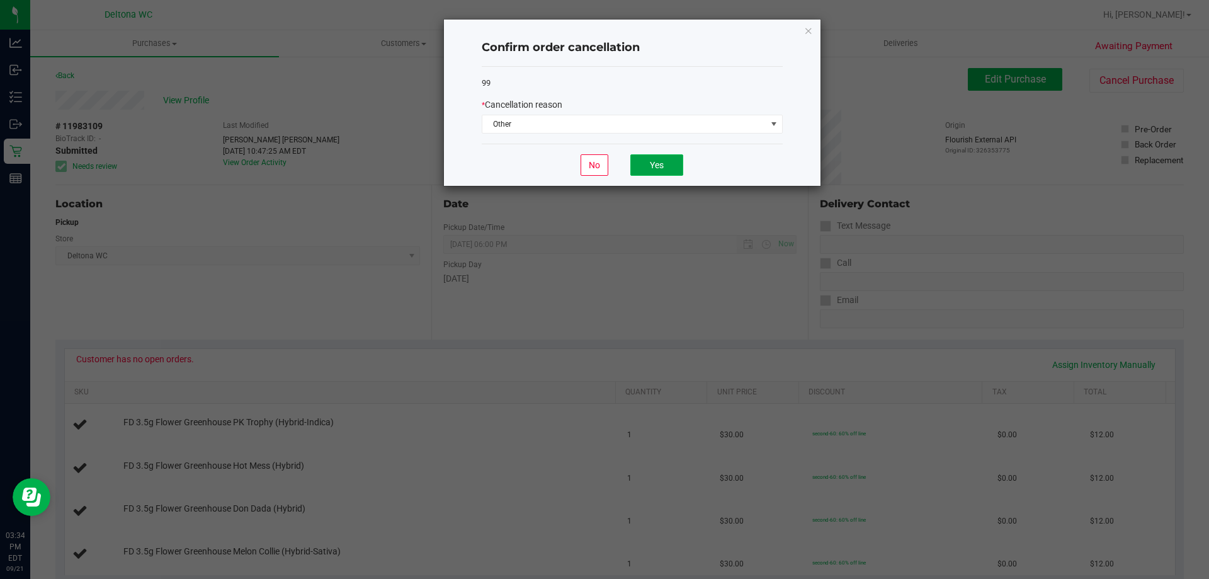
click at [657, 157] on button "Yes" at bounding box center [656, 164] width 53 height 21
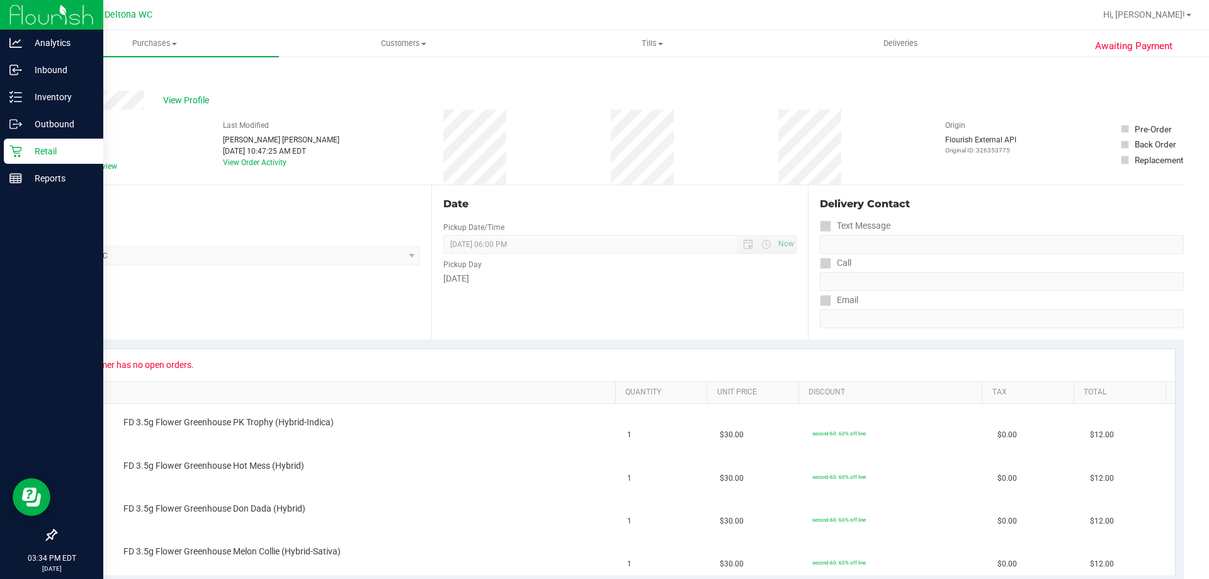
click at [17, 154] on icon at bounding box center [15, 151] width 13 height 13
